Goal: Task Accomplishment & Management: Use online tool/utility

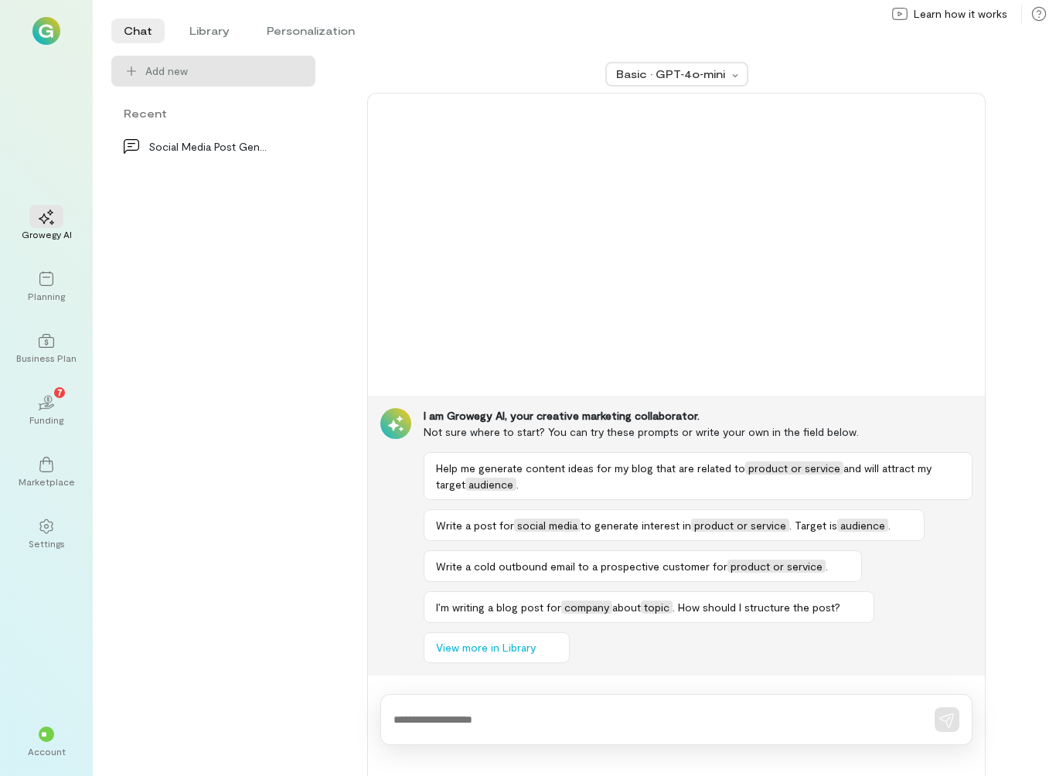
click at [31, 354] on div "Business Plan" at bounding box center [46, 358] width 60 height 12
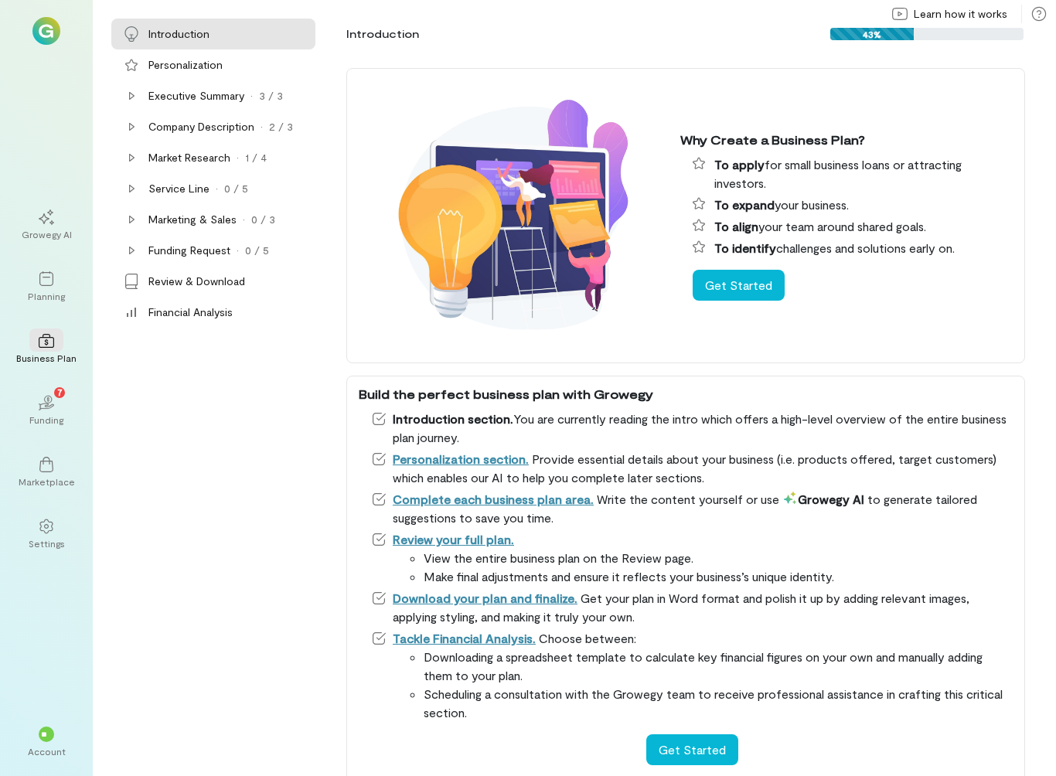
click at [47, 335] on icon at bounding box center [46, 341] width 15 height 14
click at [175, 75] on div "Personalization" at bounding box center [213, 64] width 204 height 31
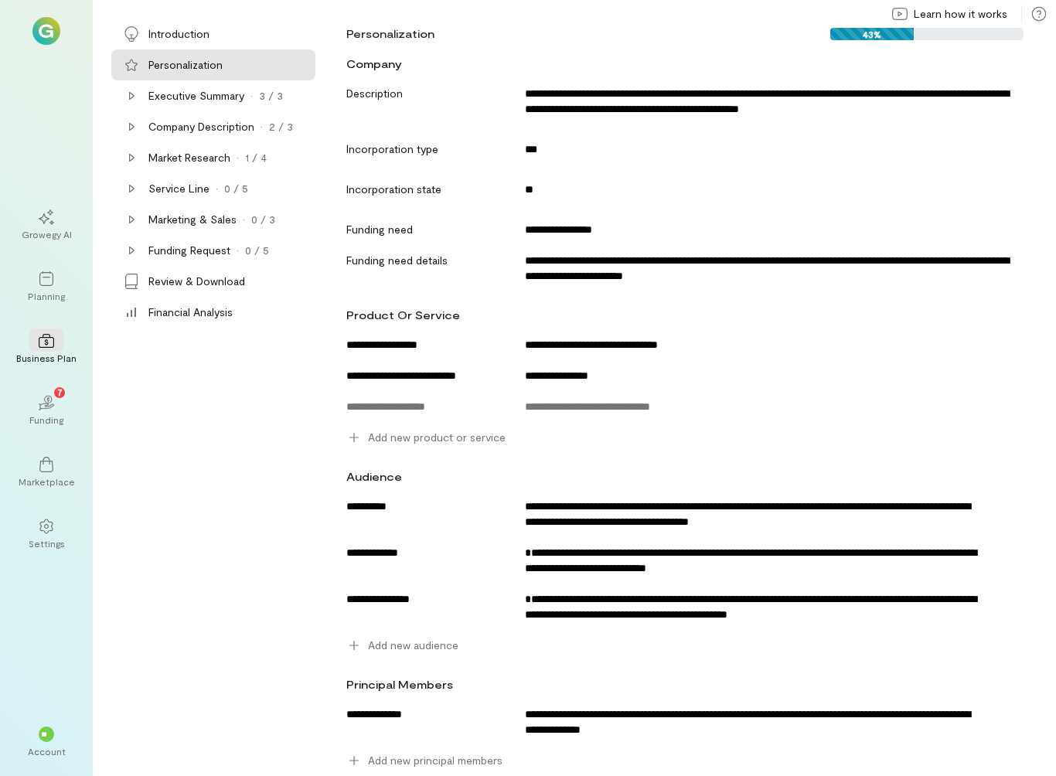
scroll to position [80, 0]
click at [182, 111] on div "Company Description · 2 / 3" at bounding box center [213, 126] width 204 height 31
click at [209, 105] on div "Executive Summary · 3 / 3" at bounding box center [213, 95] width 204 height 31
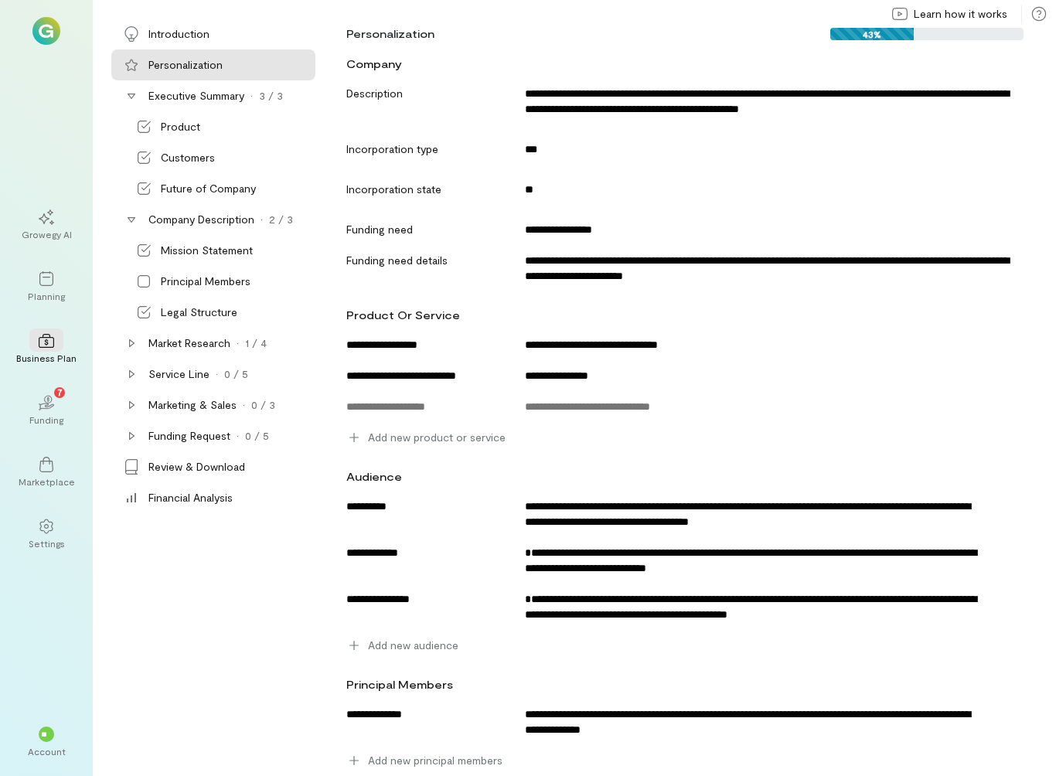
click at [161, 349] on div "Market Research" at bounding box center [189, 342] width 82 height 15
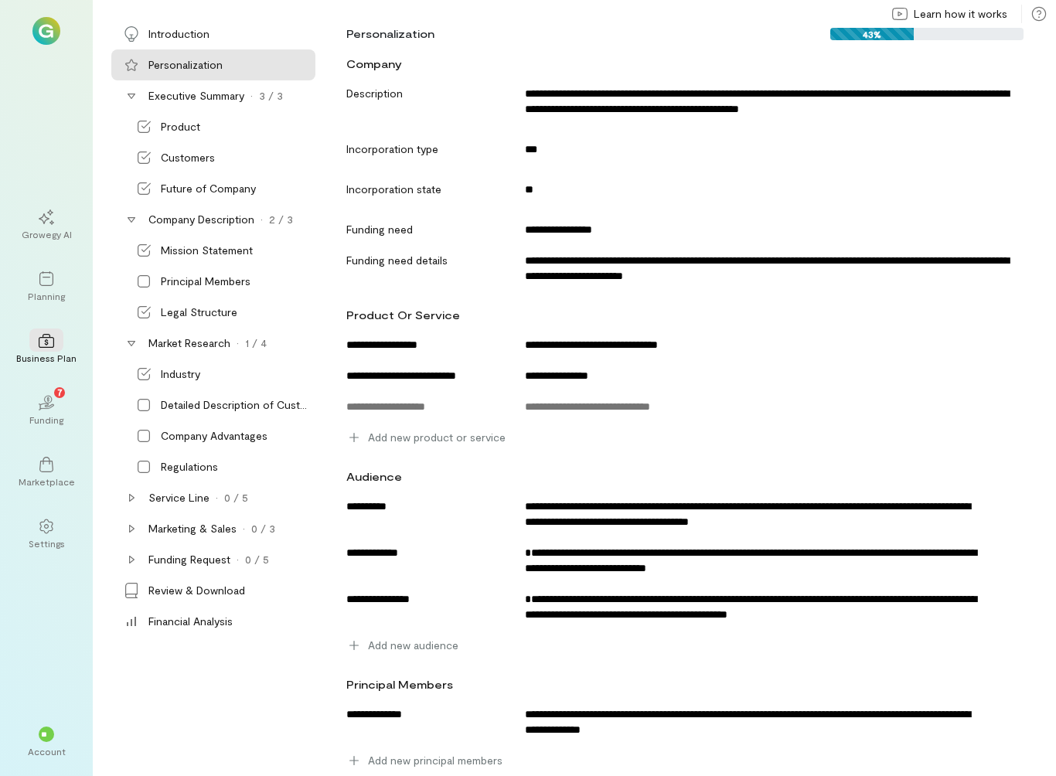
click at [177, 411] on div "Detailed Description of Customers" at bounding box center [236, 404] width 151 height 15
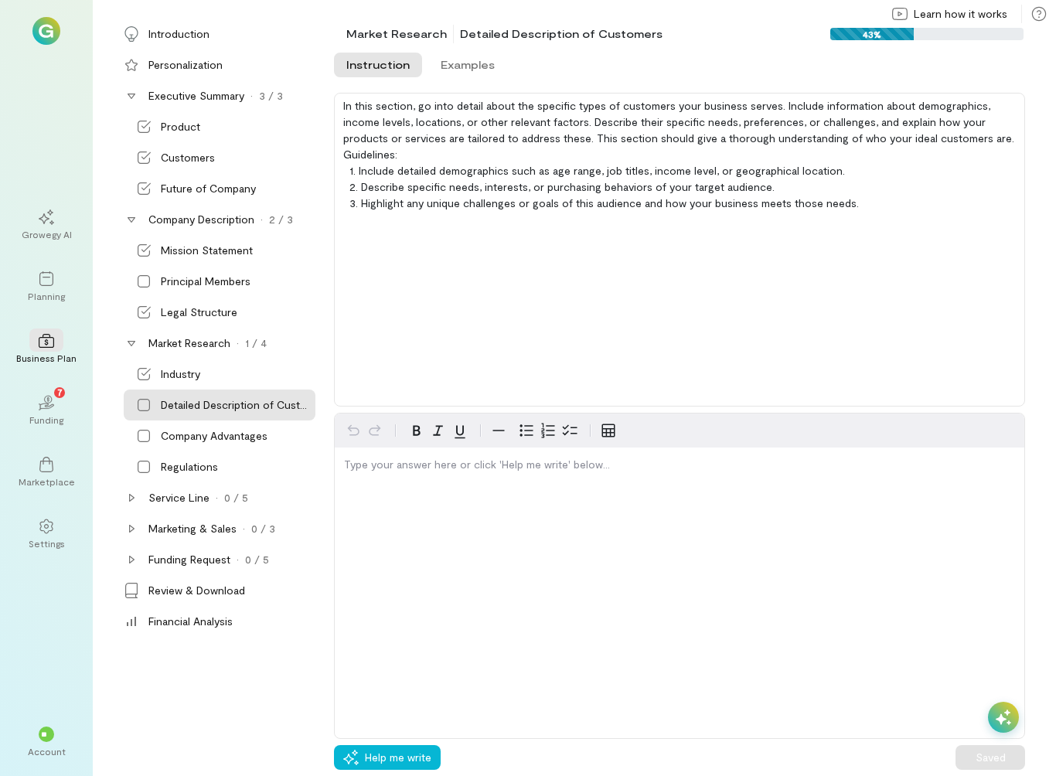
click at [187, 376] on div "Industry" at bounding box center [180, 373] width 39 height 15
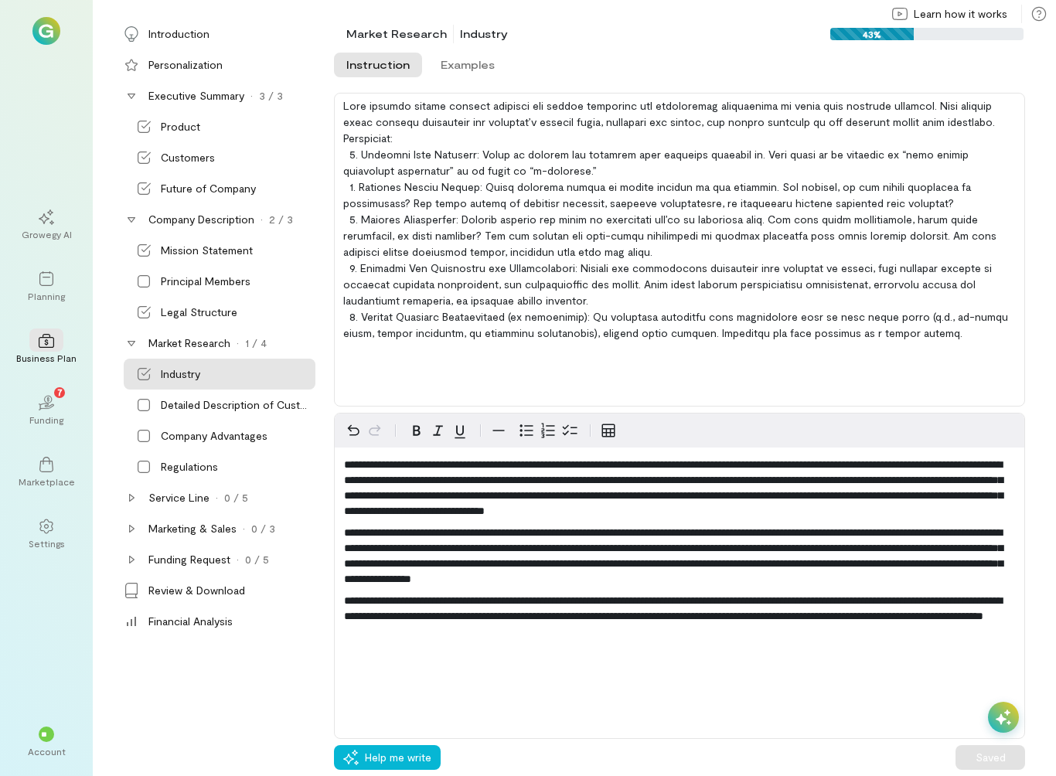
click at [233, 405] on div "Detailed Description of Customers" at bounding box center [236, 404] width 151 height 15
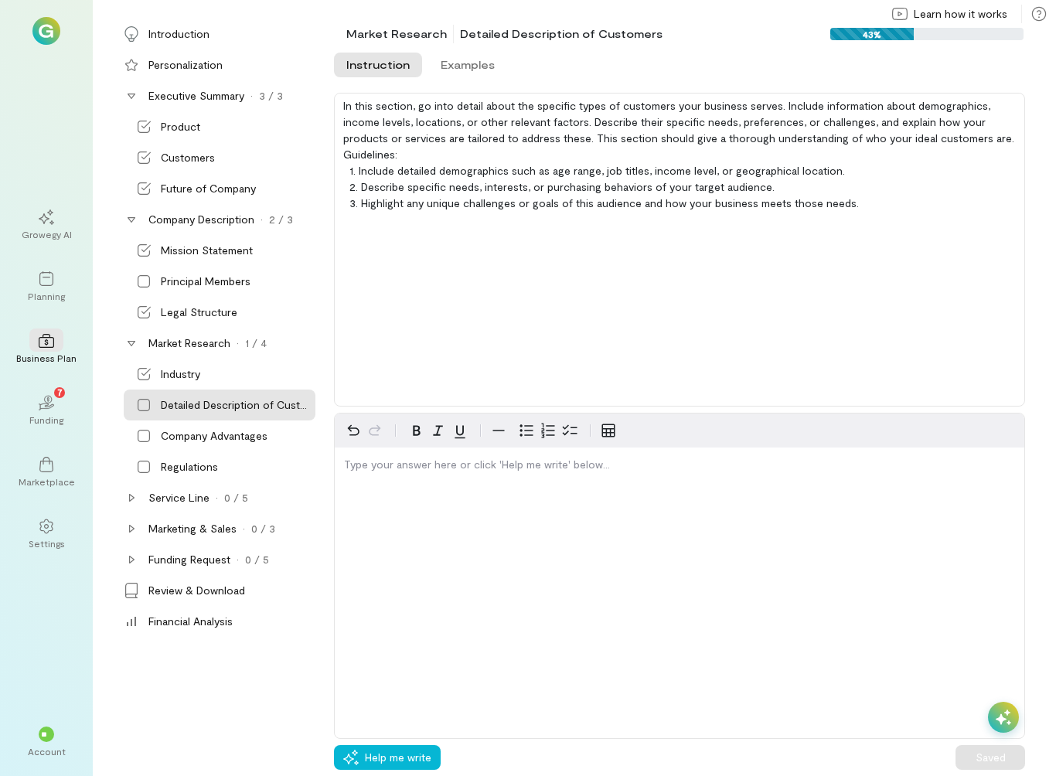
click at [379, 764] on span "Help me write" at bounding box center [398, 757] width 66 height 15
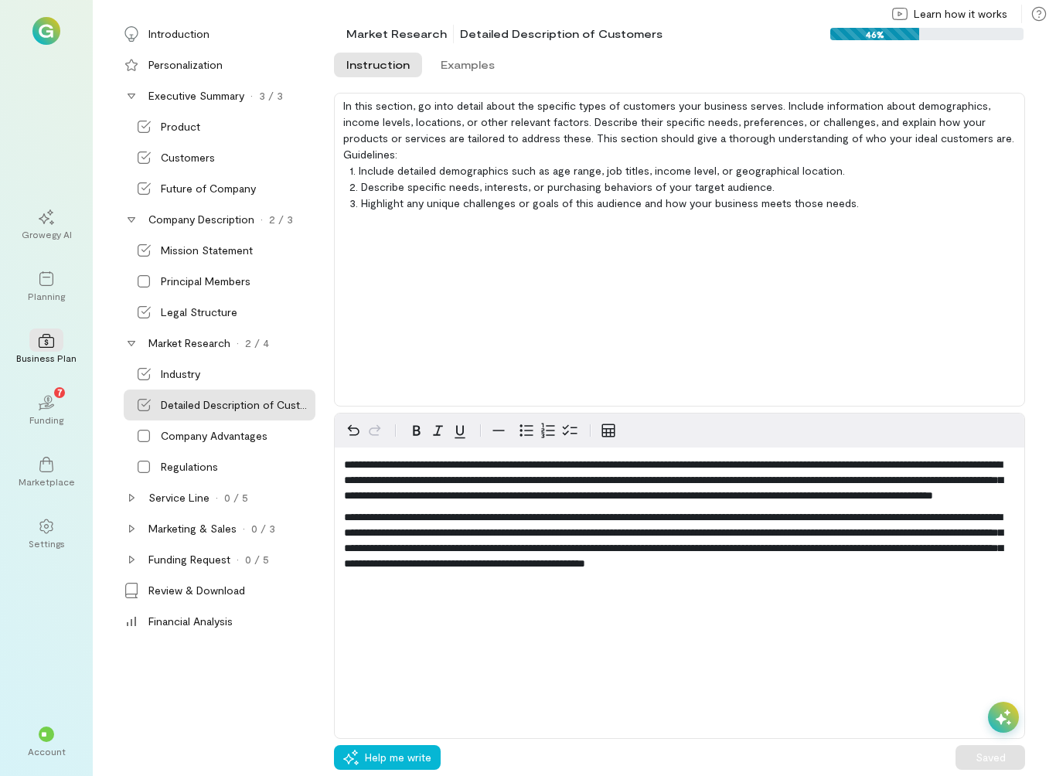
click at [213, 437] on div "Company Advantages" at bounding box center [214, 435] width 107 height 15
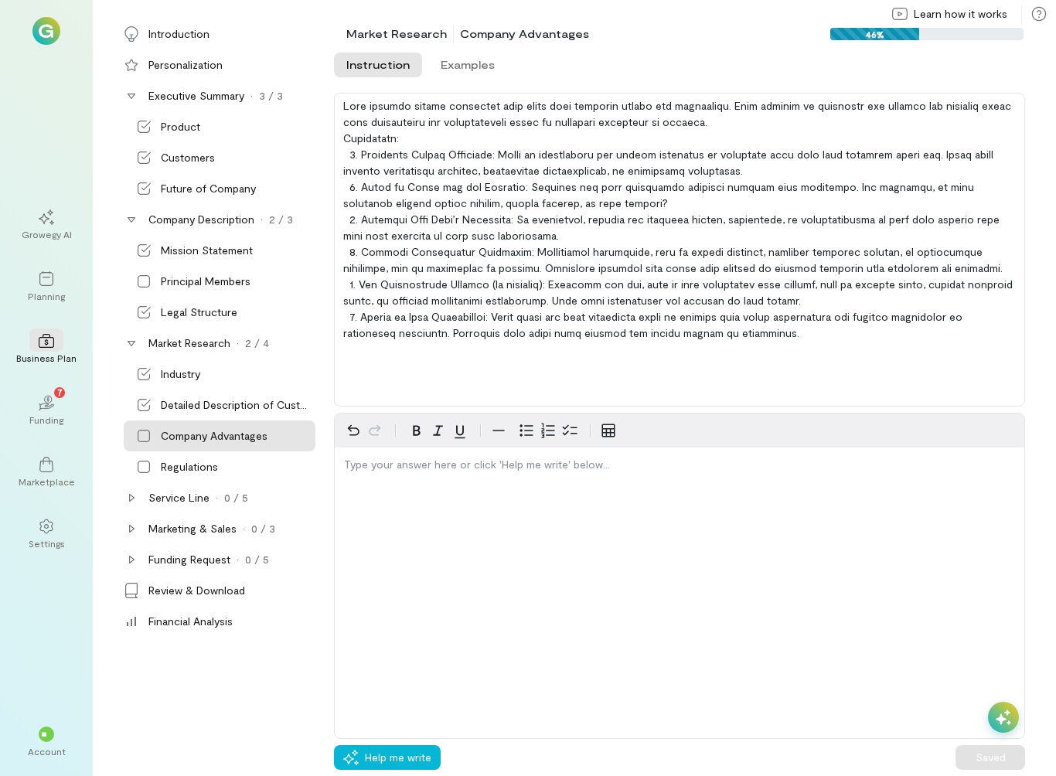
click at [196, 387] on div "Industry" at bounding box center [220, 374] width 192 height 31
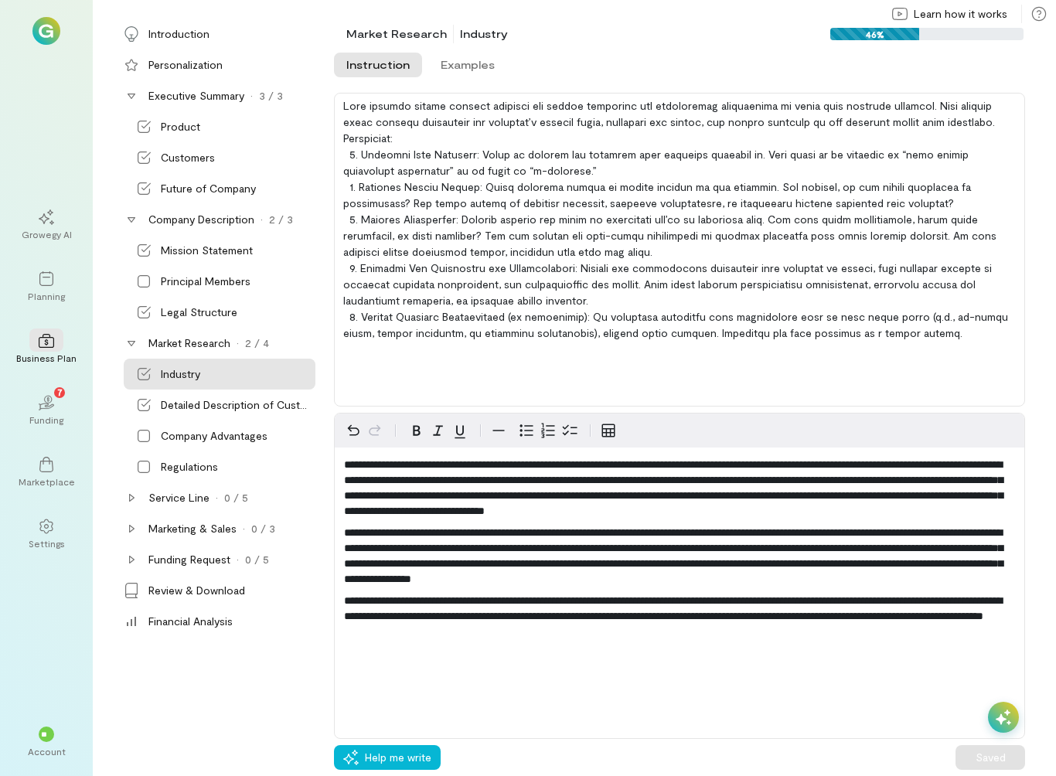
click at [190, 438] on div "Company Advantages" at bounding box center [214, 435] width 107 height 15
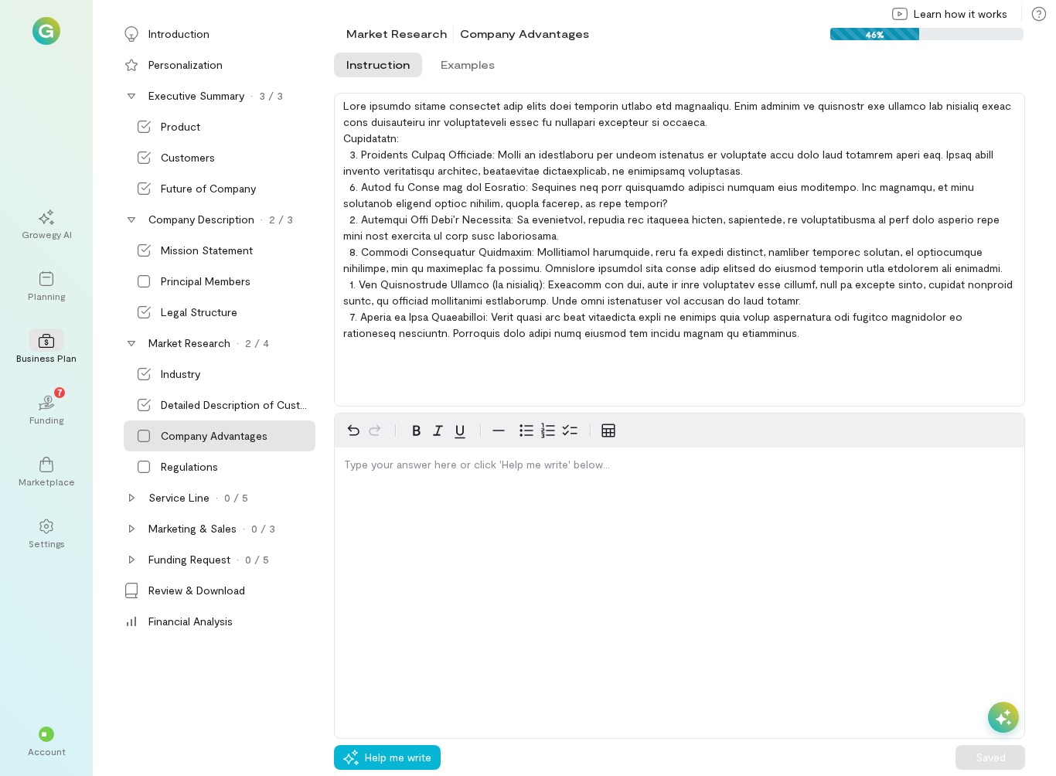
click at [190, 499] on div "Service Line" at bounding box center [178, 497] width 61 height 15
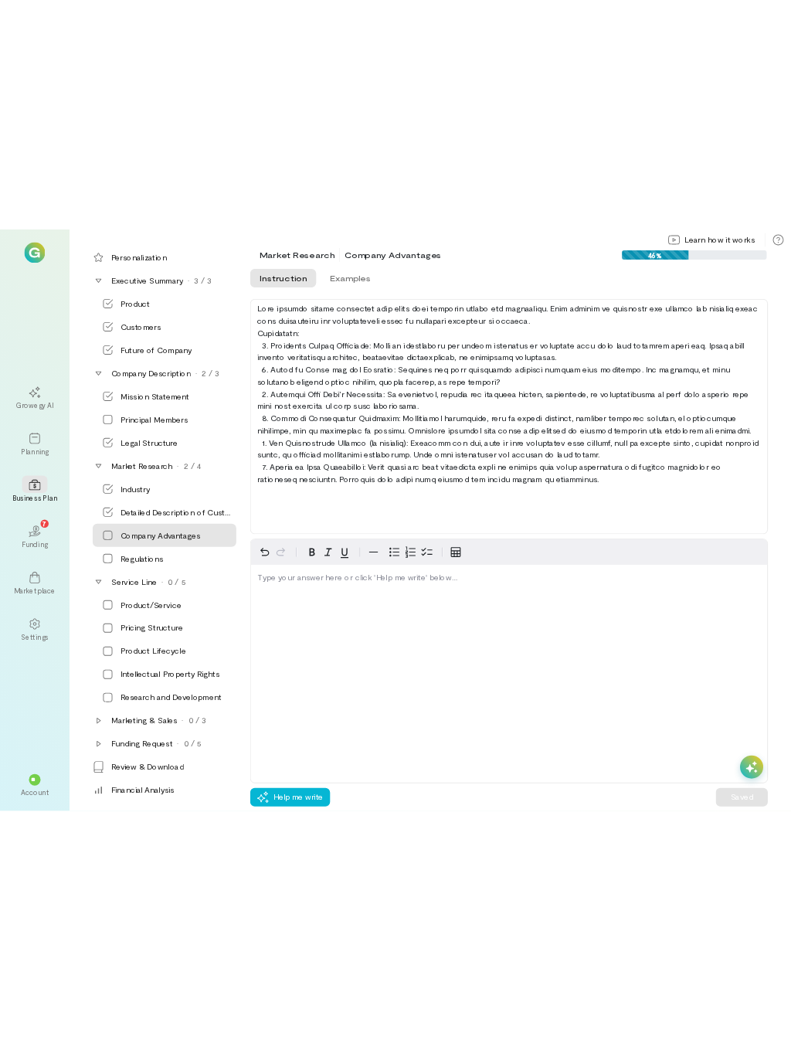
scroll to position [28, 0]
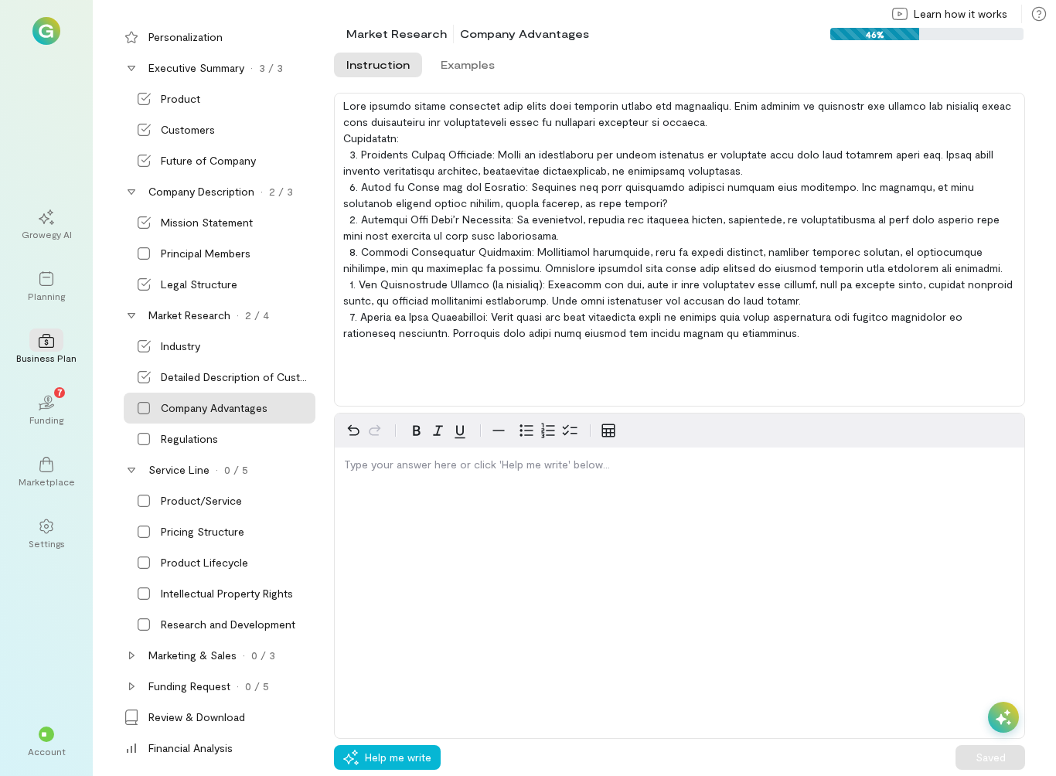
click at [240, 630] on div "Research and Development" at bounding box center [228, 624] width 134 height 15
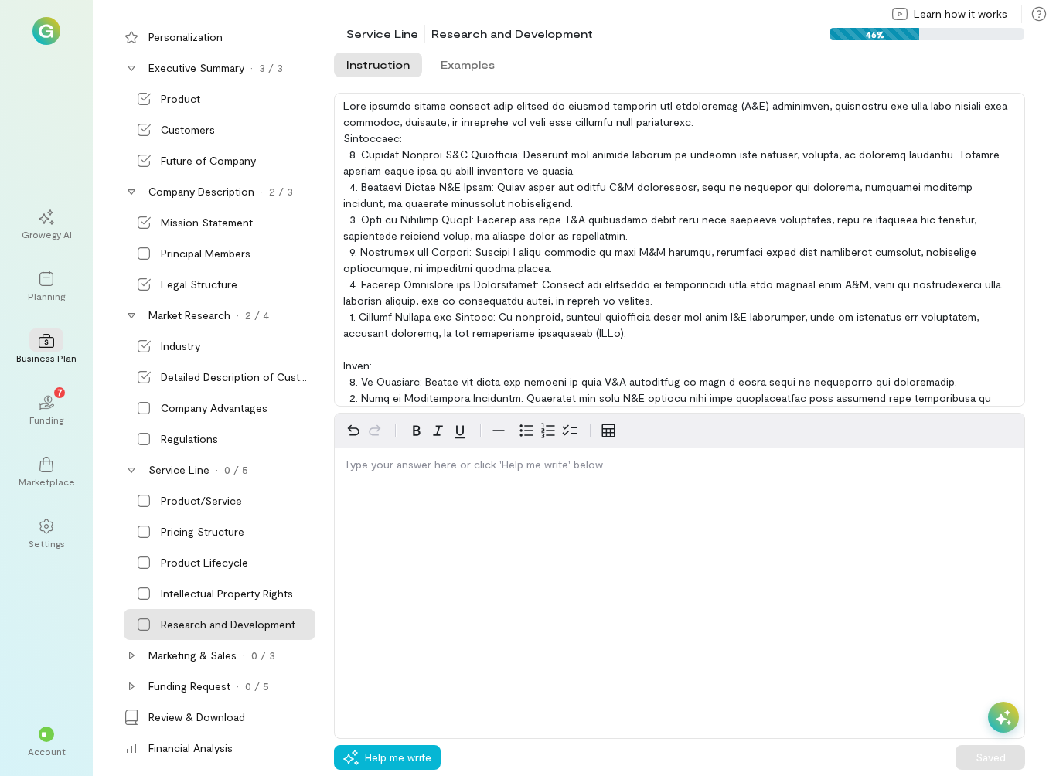
scroll to position [0, 0]
